Goal: Task Accomplishment & Management: Use online tool/utility

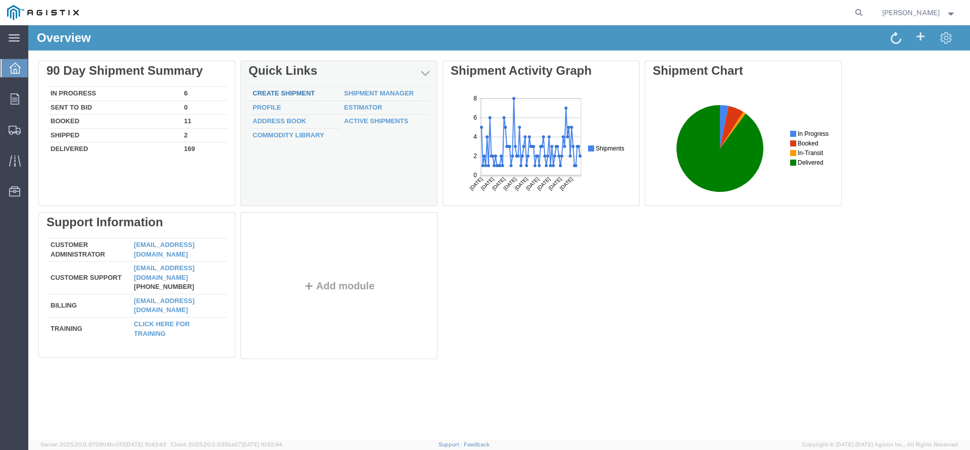
click at [294, 94] on link "Create Shipment" at bounding box center [284, 93] width 62 height 8
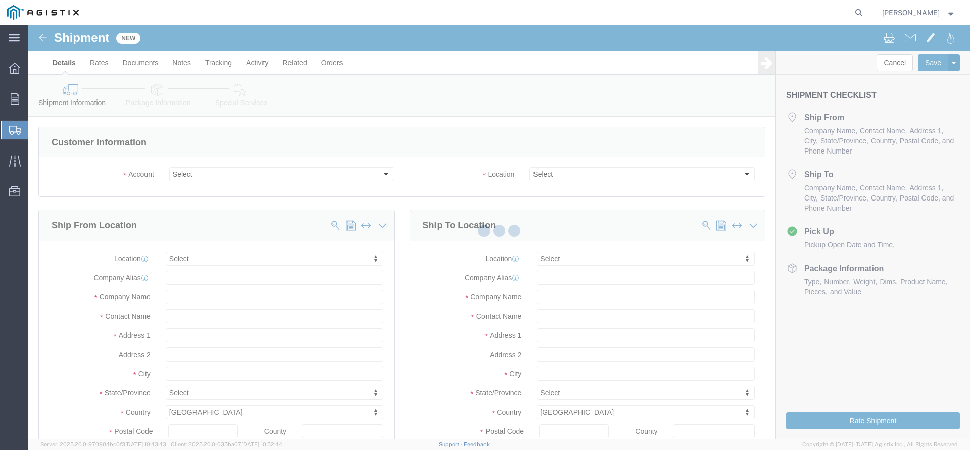
click div
click select "Select PG&E The Okonite Co Inc"
select select
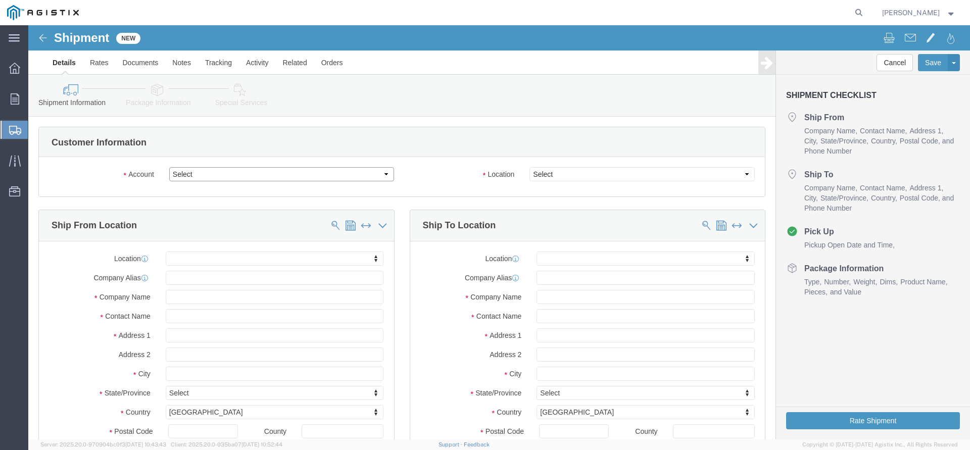
select select "9596"
click option "PG&E"
select select "PURCHORD"
select select
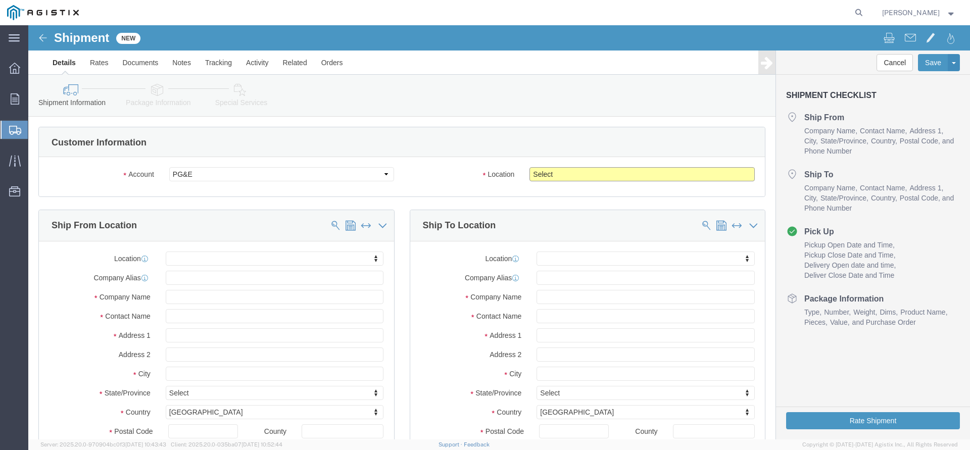
click select "Select All Others [GEOGRAPHIC_DATA] [GEOGRAPHIC_DATA] [GEOGRAPHIC_DATA] [GEOGRA…"
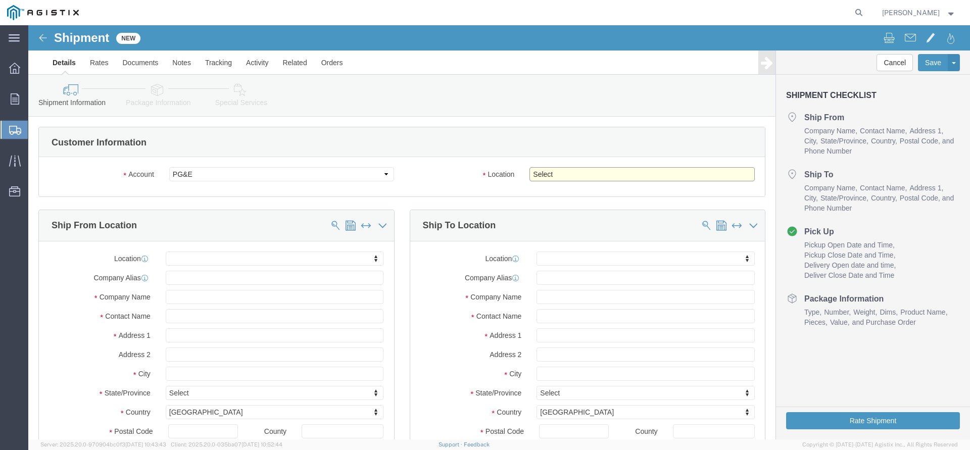
select select "19745"
click option "[GEOGRAPHIC_DATA]"
click body "Shipment New Details Rates Documents Notes Tracking Activity Related Orders Can…"
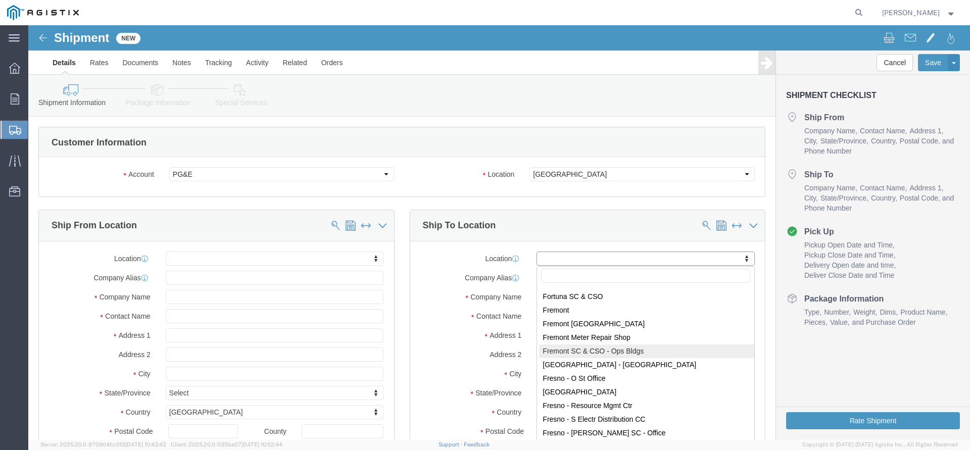
scroll to position [1843, 0]
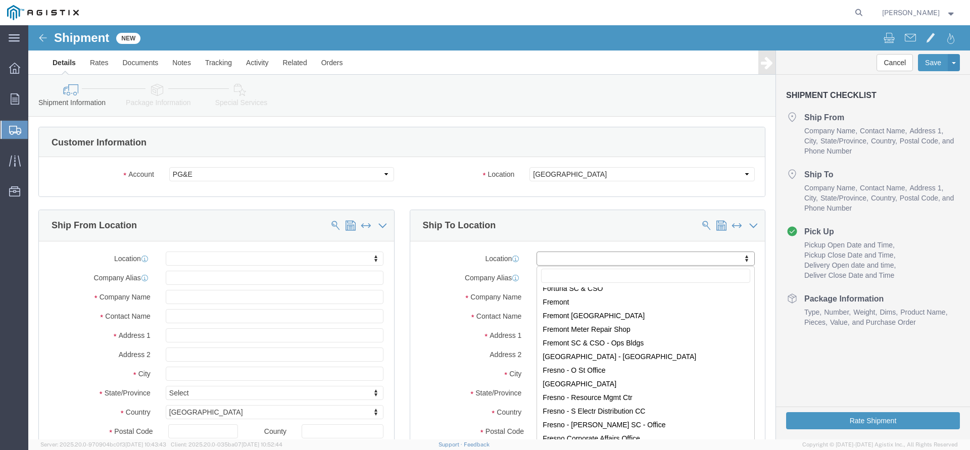
select select "19745"
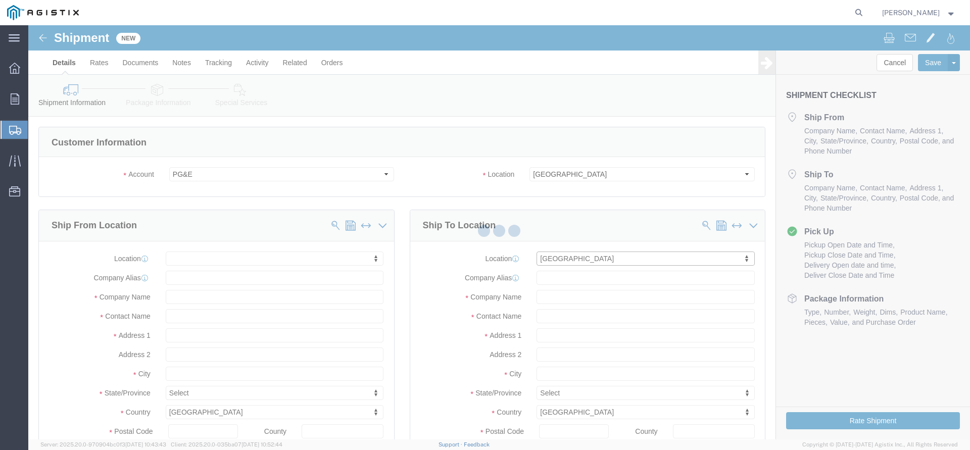
type input "PG&E"
type input "[STREET_ADDRESS]"
type input "[GEOGRAPHIC_DATA]"
type input "93725"
select select "CA"
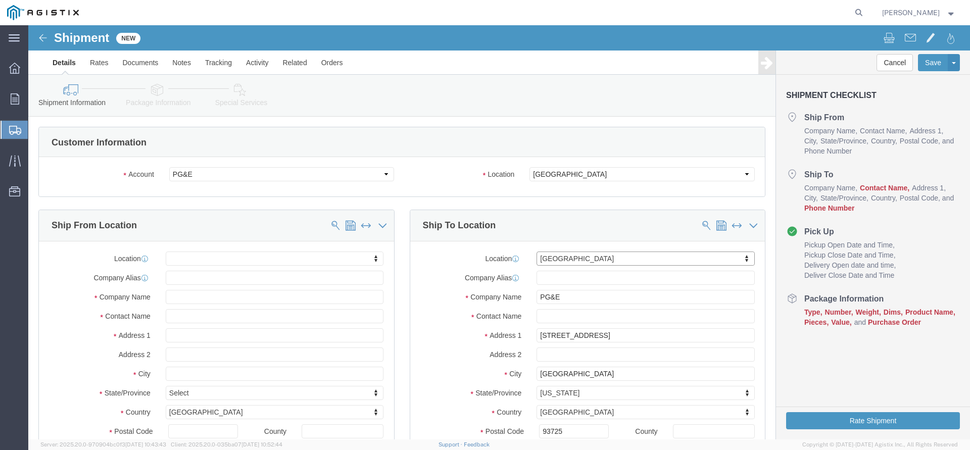
click body "Shipment New Details Rates Documents Notes Tracking Activity Related Orders Can…"
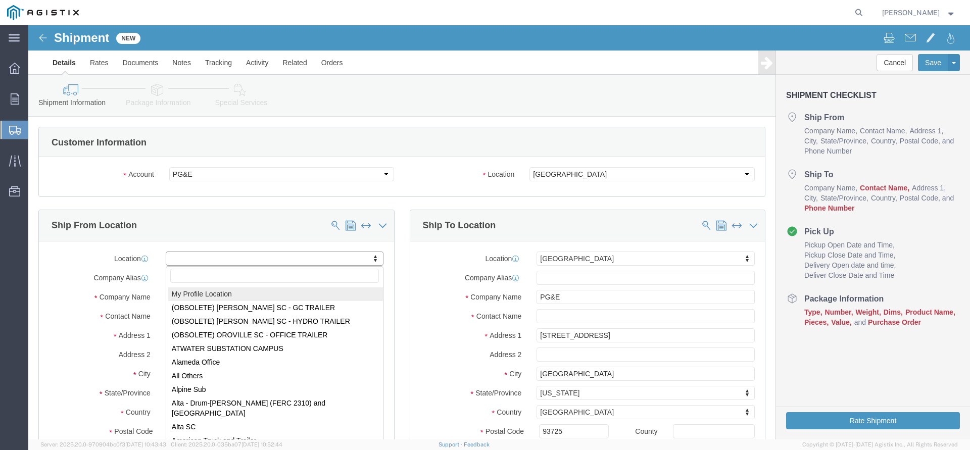
select select "MYPROFILE"
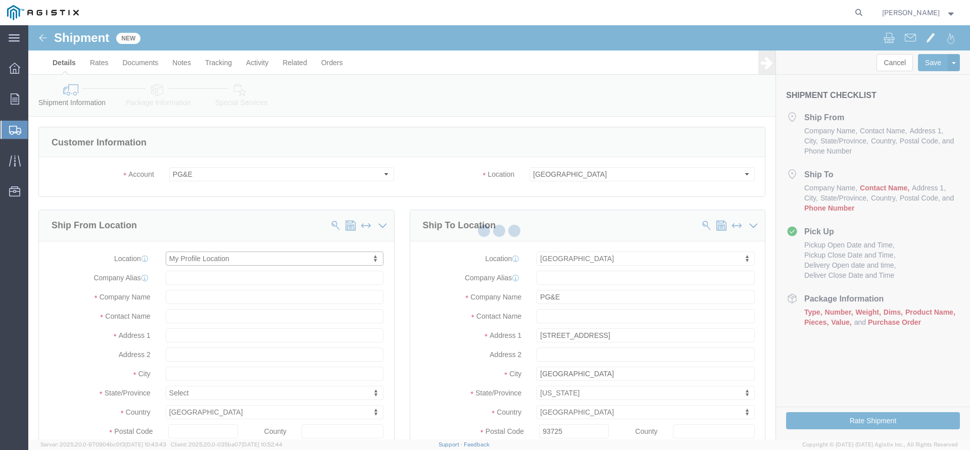
type input "The Okonite Co Inc"
type input "[PERSON_NAME]"
type input "[STREET_ADDRESS]"
type input "Sherwood"
type input "97140"
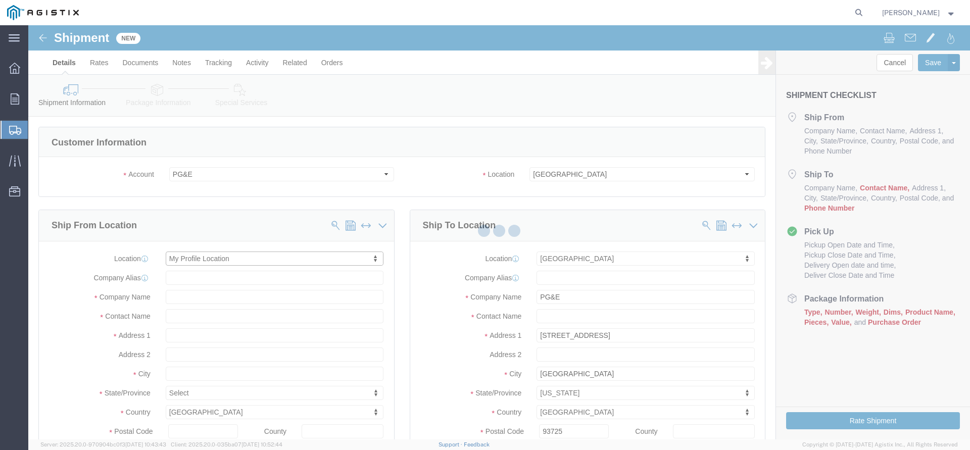
type input "[PHONE_NUMBER]"
type input "3513"
type input "[PERSON_NAME][EMAIL_ADDRESS][DOMAIN_NAME]"
checkbox input "true"
select select "OR"
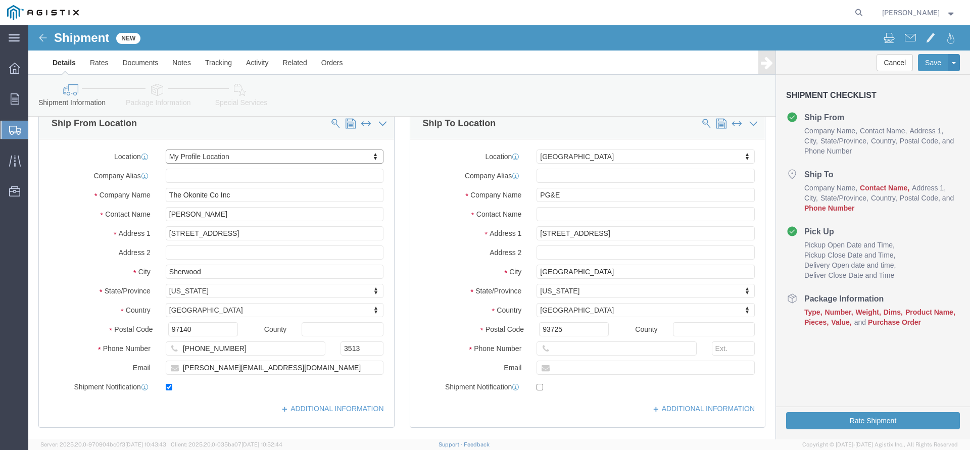
scroll to position [103, 0]
click input "text"
paste input "[EMAIL_ADDRESS][DOMAIN_NAME]"
type input "[EMAIL_ADDRESS][DOMAIN_NAME]"
click input "text"
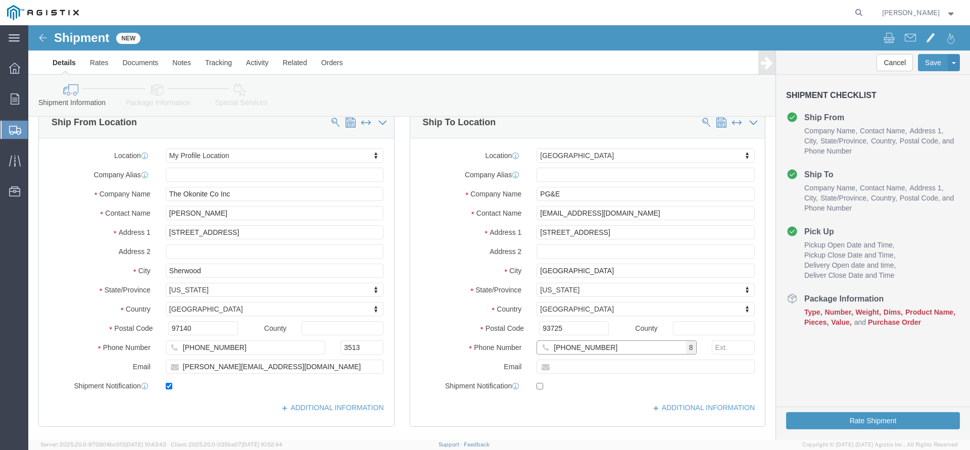
type input "[PHONE_NUMBER]"
click div "Postal Code 93725"
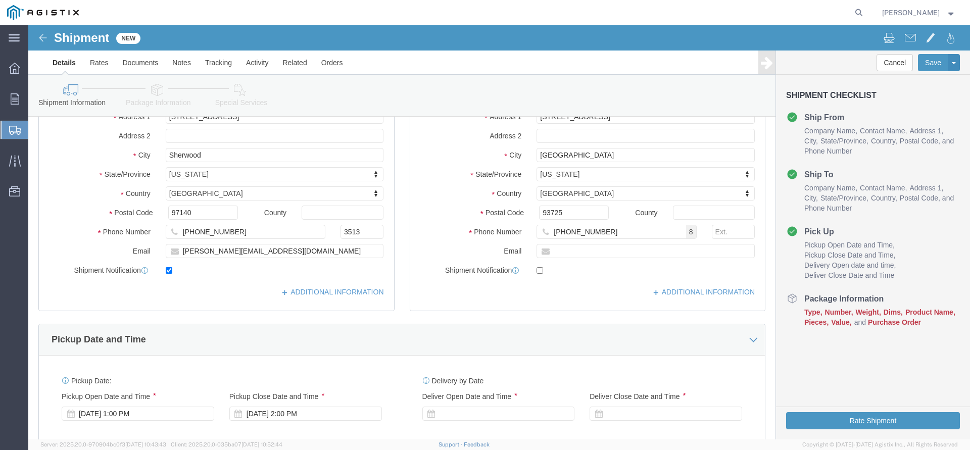
scroll to position [309, 0]
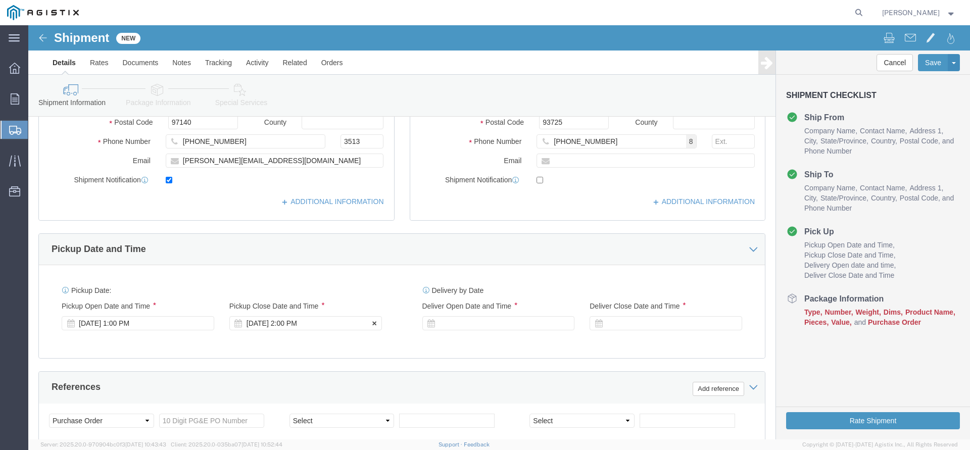
click div "[DATE] 2:00 PM"
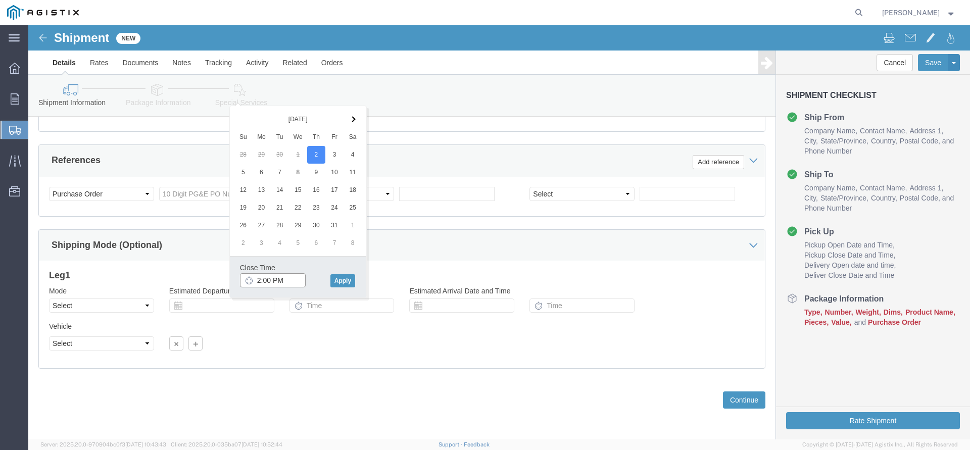
type input "3:00 PM"
click button "Apply"
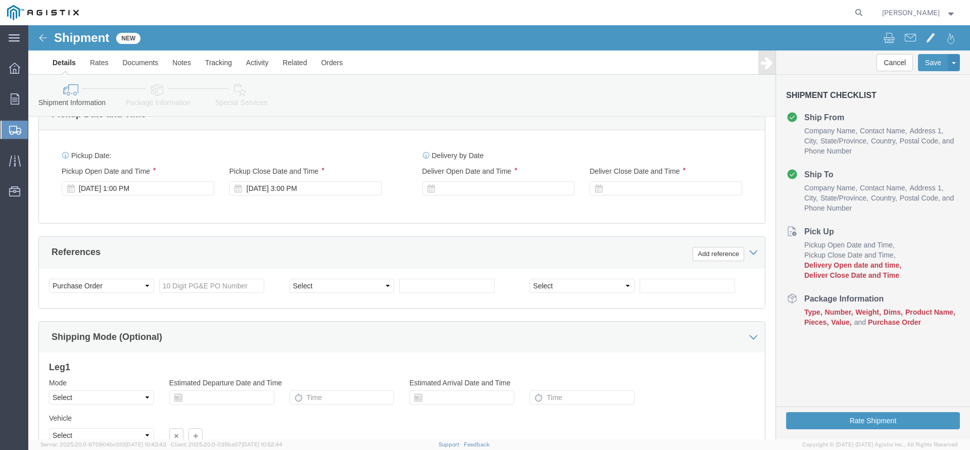
scroll to position [433, 0]
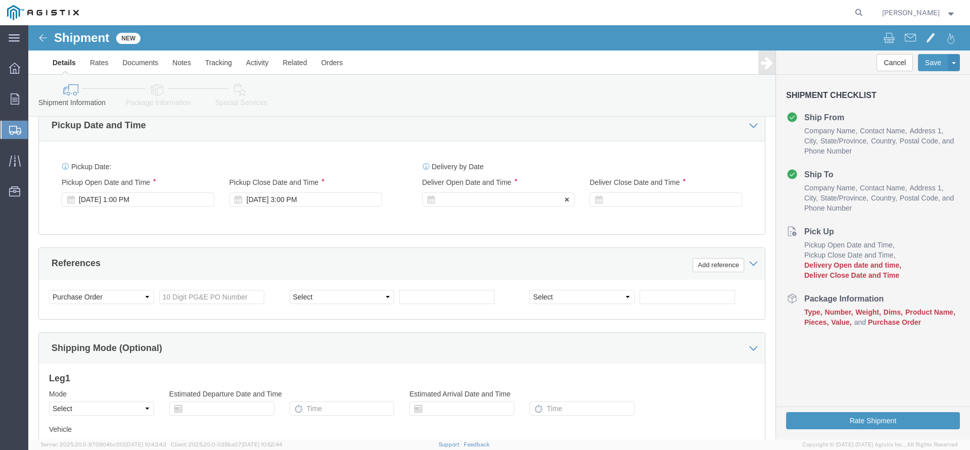
click div
click button "Apply"
click div
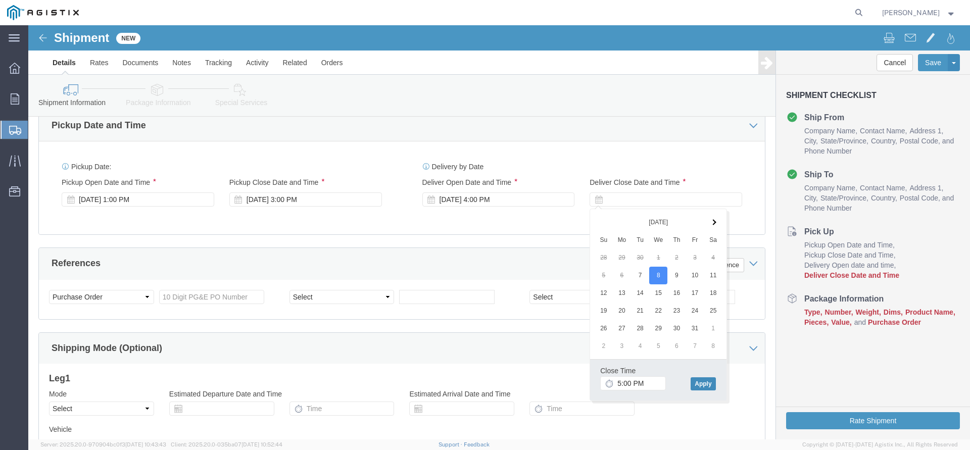
click button "Apply"
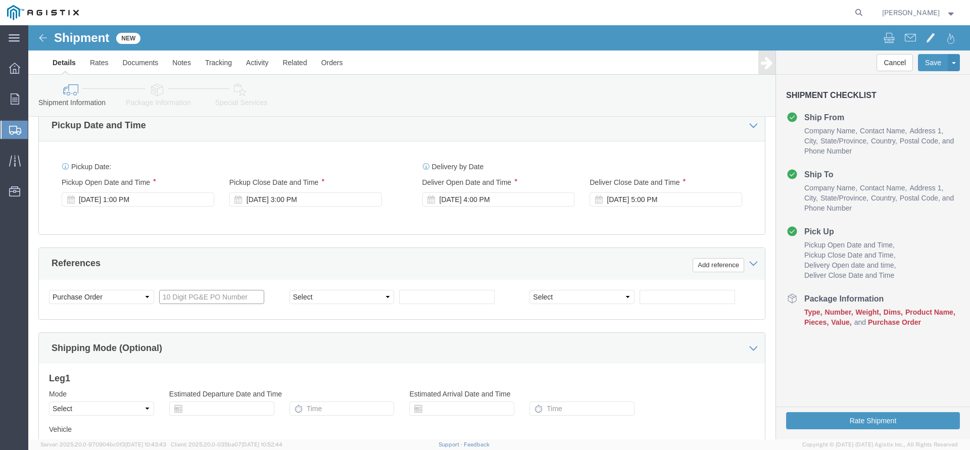
click input "text"
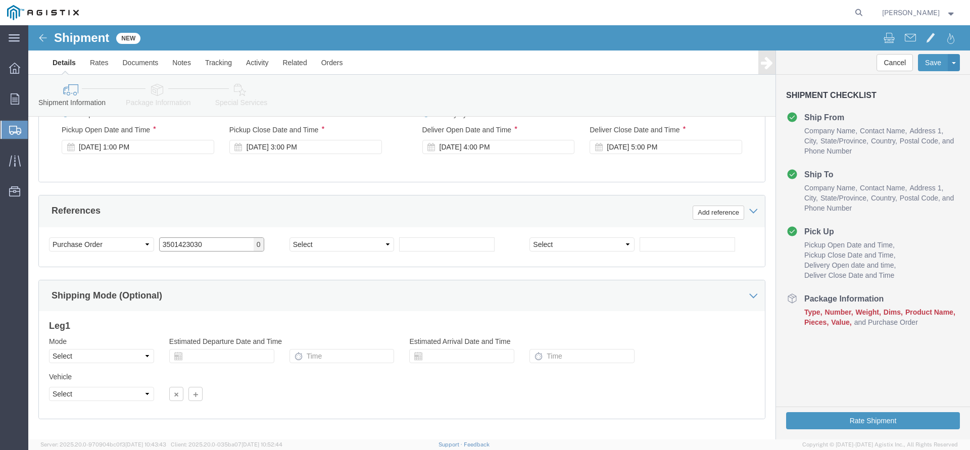
scroll to position [536, 0]
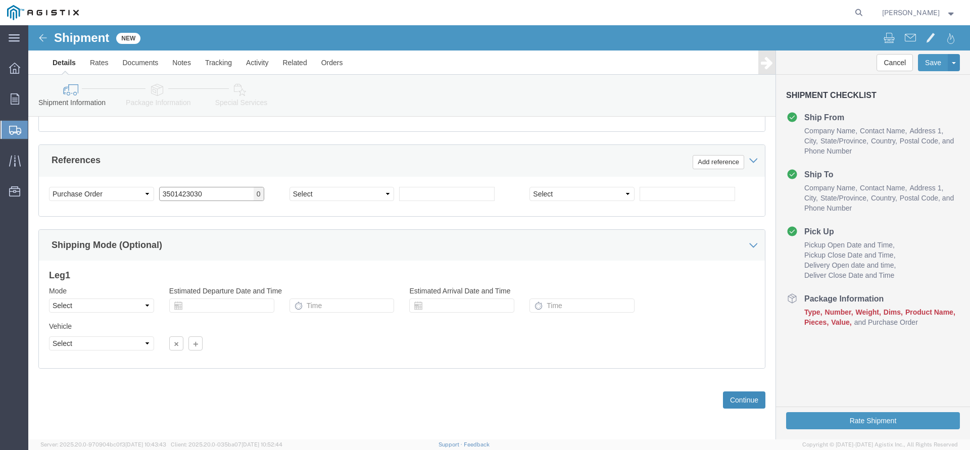
type input "3501423030"
click button "Continue"
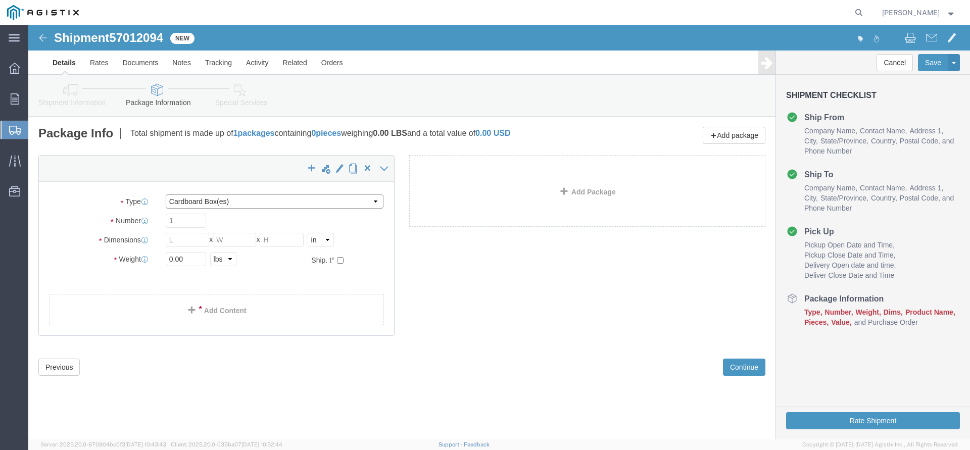
click select "Select Bulk Bundle(s) Cardboard Box(es) Carton(s) Crate(s) Drum(s) (Fiberboard)…"
select select "PSNS"
click option "Pallet(s) Standard (Not Stackable)"
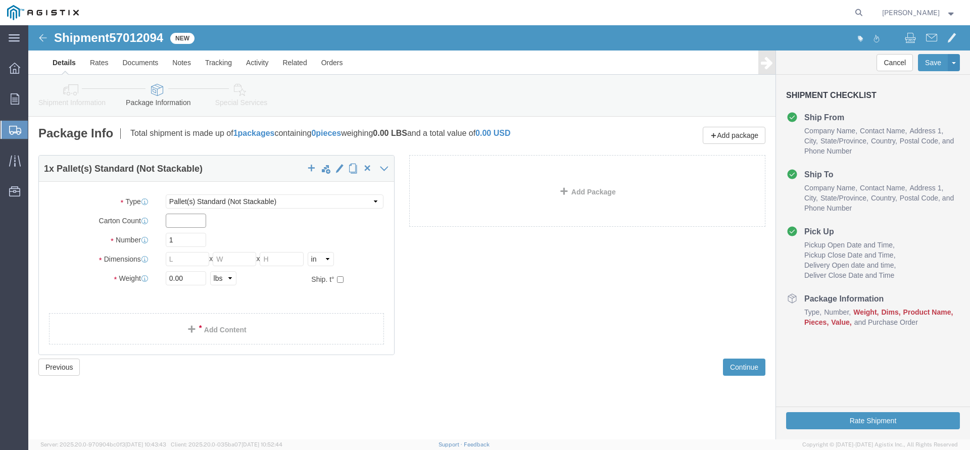
click input "text"
click input "1"
type input "3"
type input "48"
type input "40"
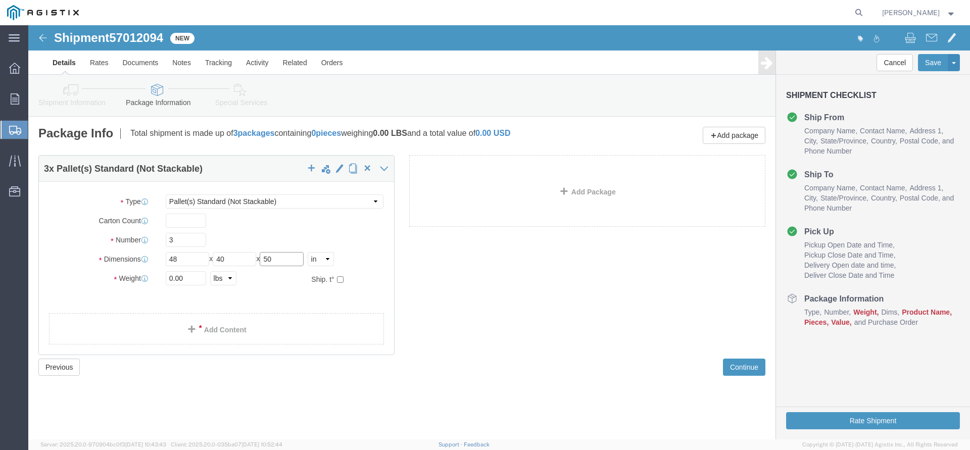
type input "50"
click div "Package Type Select Bulk Bundle(s) Cardboard Box(es) Carton(s) Crate(s) Drum(s)…"
drag, startPoint x: 171, startPoint y: 253, endPoint x: 101, endPoint y: 250, distance: 69.8
click input "0.00"
type input "8360"
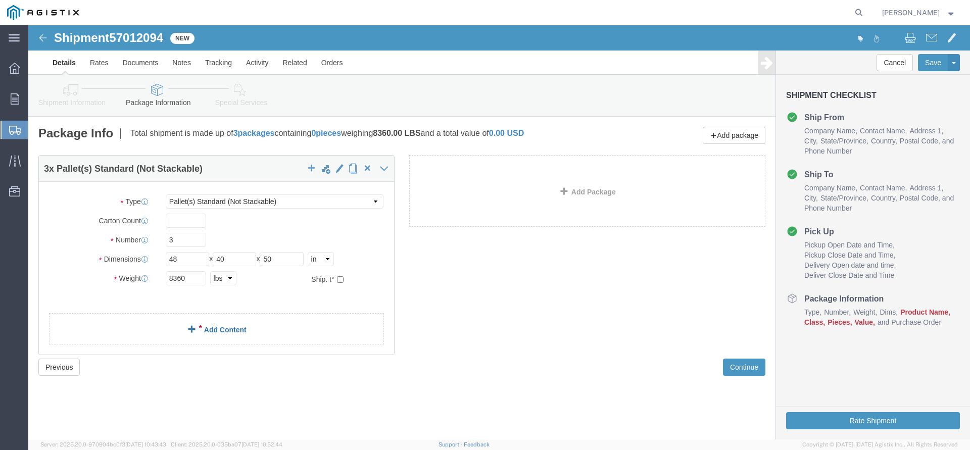
click link "Add Content"
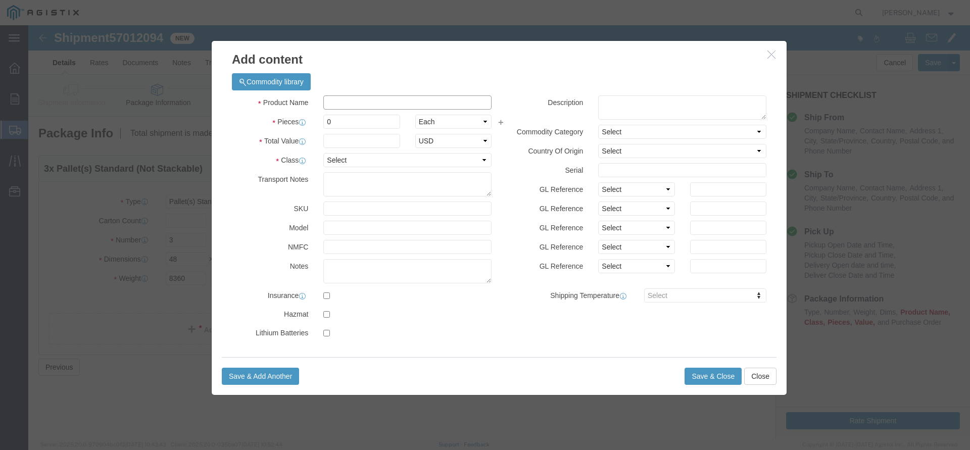
click input "text"
type input "Electrical Cable"
type input "3"
type input "50454"
click select "Select 50 55 60 65 70 85 92.5 100 125 175 250 300 400"
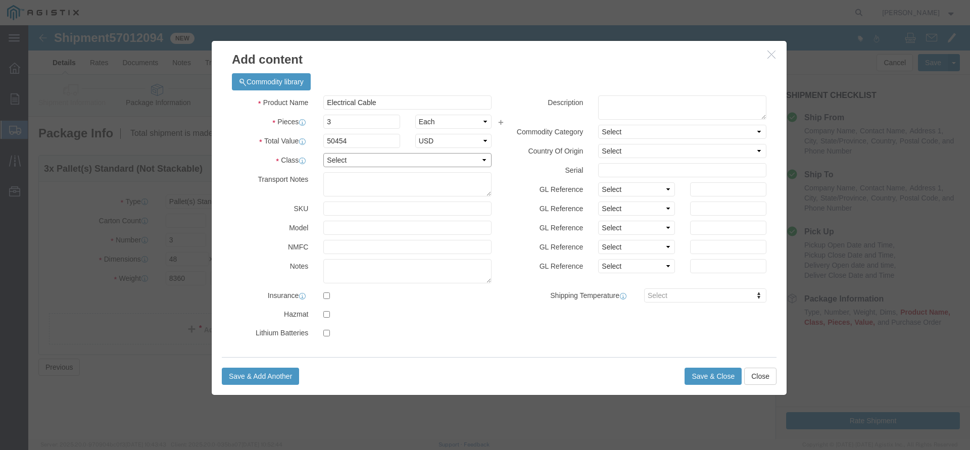
select select "60"
click option "60"
click button "Save & Close"
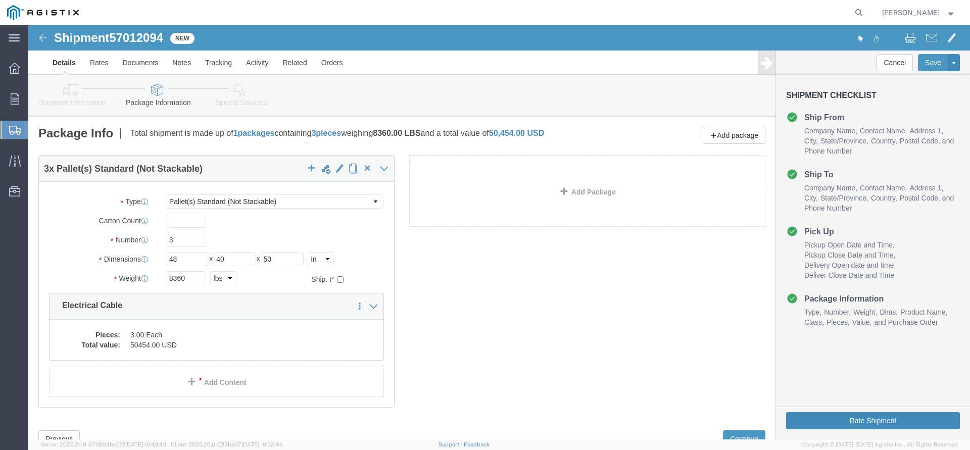
click button "Rate Shipment"
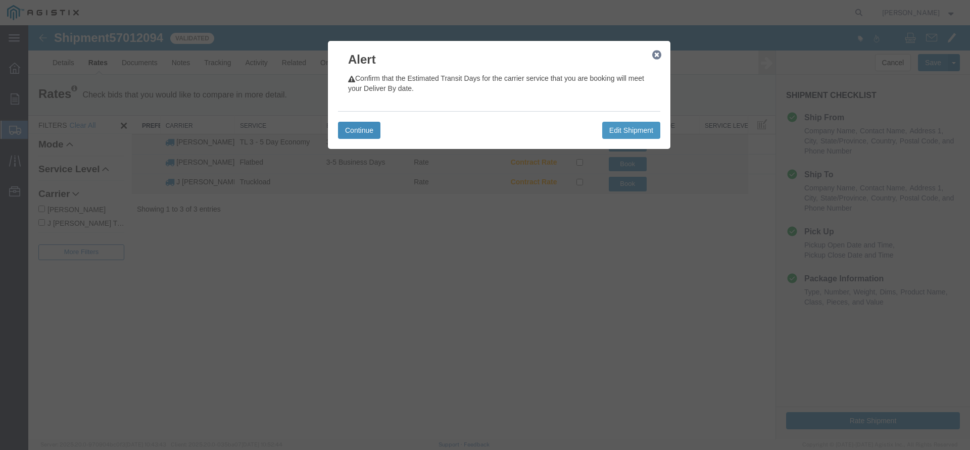
click at [367, 132] on button "Continue" at bounding box center [359, 130] width 42 height 17
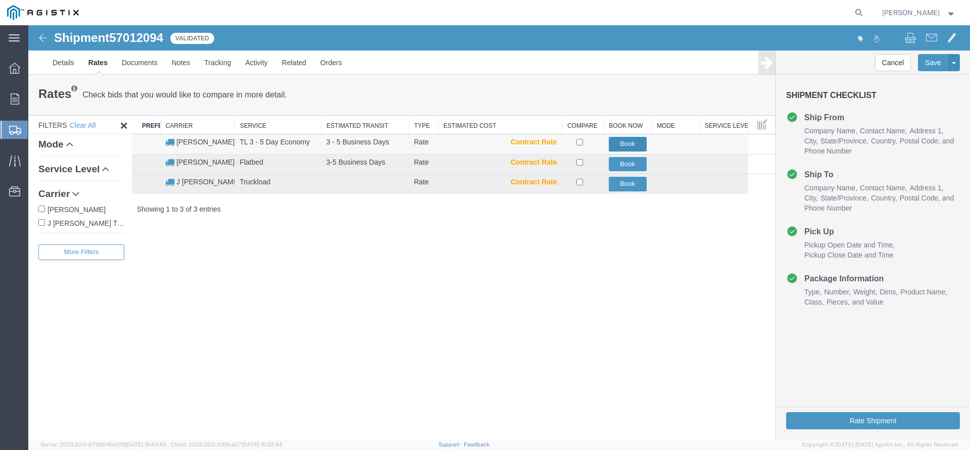
click at [636, 145] on button "Book" at bounding box center [628, 144] width 38 height 15
